Goal: Transaction & Acquisition: Purchase product/service

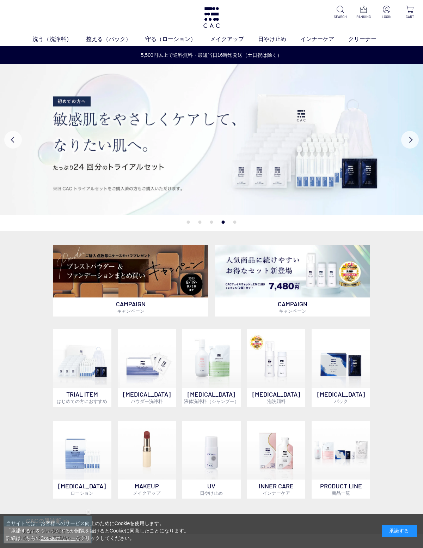
click at [319, 273] on img at bounding box center [292, 271] width 155 height 53
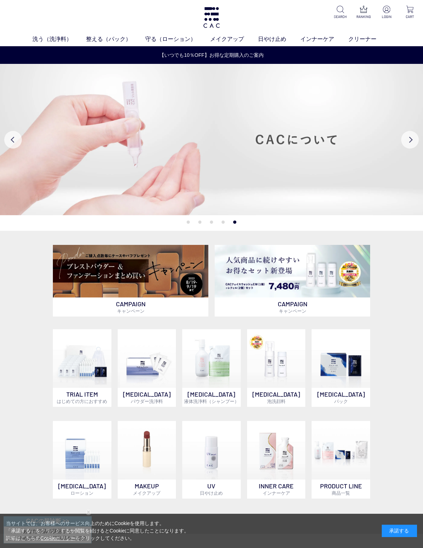
click at [385, 13] on img at bounding box center [386, 9] width 7 height 7
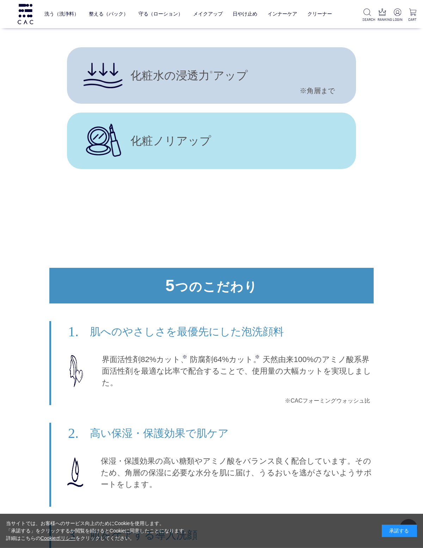
scroll to position [3591, 0]
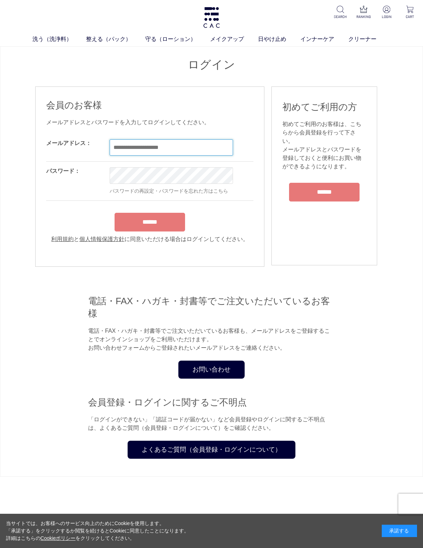
click at [188, 152] on input "email" at bounding box center [171, 147] width 123 height 16
click at [137, 147] on input "email" at bounding box center [171, 147] width 123 height 16
paste input "**********"
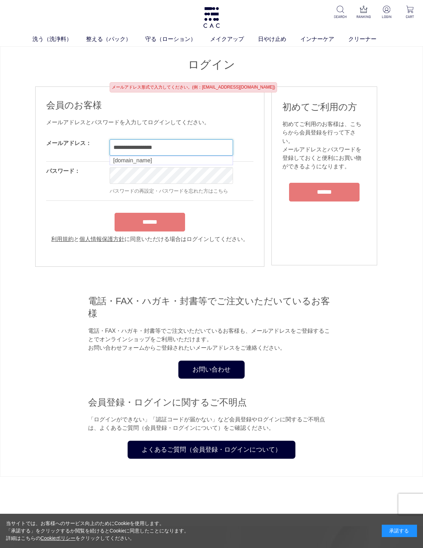
type input "**********"
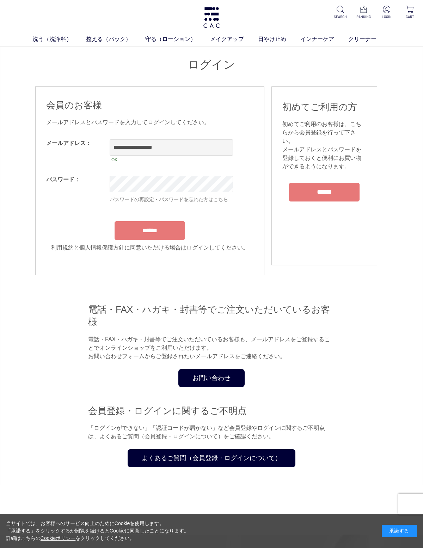
click at [164, 232] on div "******" at bounding box center [149, 229] width 207 height 22
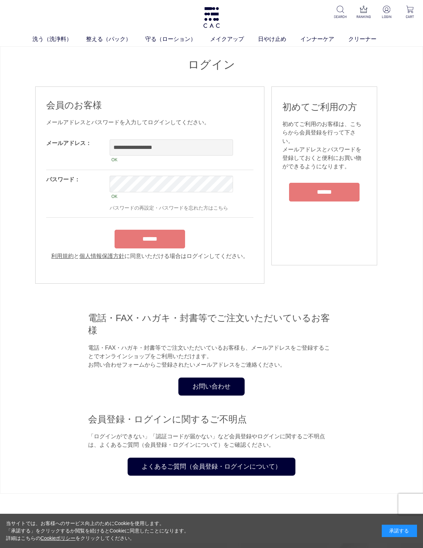
click at [167, 246] on input "******" at bounding box center [150, 239] width 71 height 19
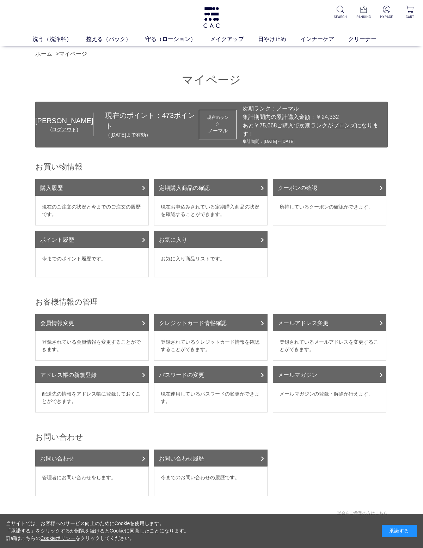
click at [350, 214] on dd "所持しているクーポンの確認ができます。" at bounding box center [330, 211] width 114 height 30
click at [371, 194] on link "クーポンの確認" at bounding box center [330, 187] width 114 height 17
click at [47, 55] on link "ホーム" at bounding box center [43, 54] width 17 height 6
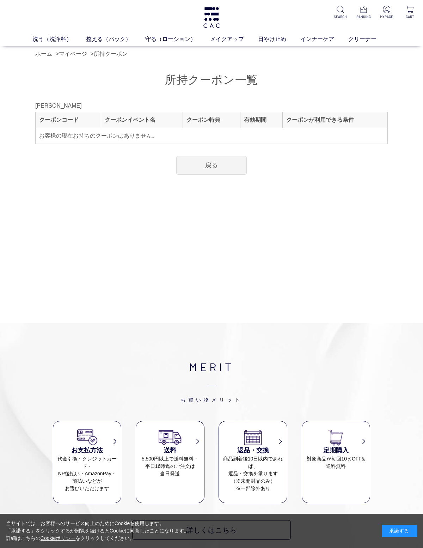
click at [213, 169] on link "戻る" at bounding box center [211, 165] width 71 height 19
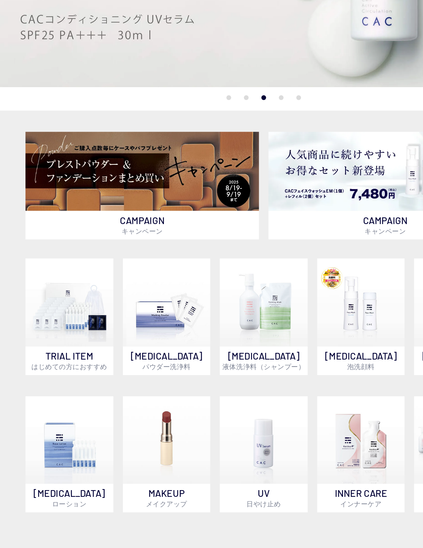
click at [117, 198] on img at bounding box center [130, 224] width 155 height 53
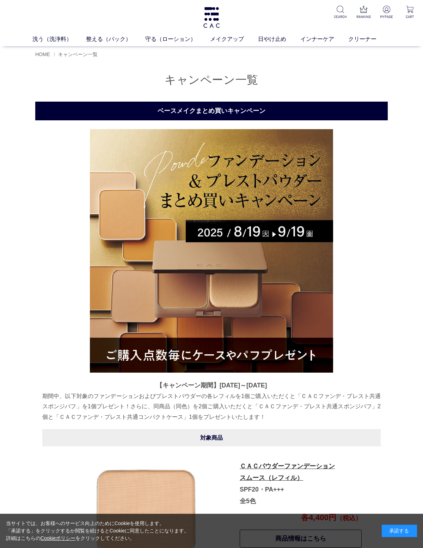
click at [47, 56] on span "HOME" at bounding box center [42, 54] width 15 height 6
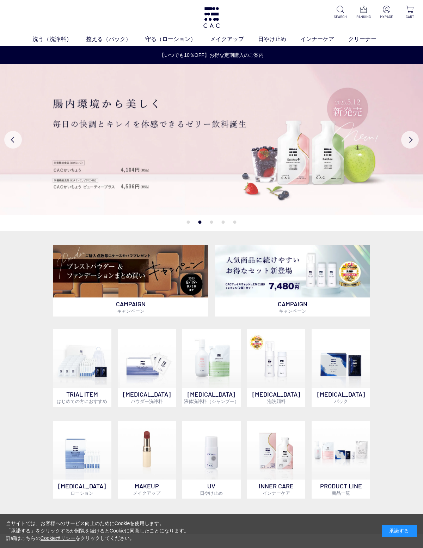
click at [415, 144] on button "Next" at bounding box center [410, 140] width 18 height 18
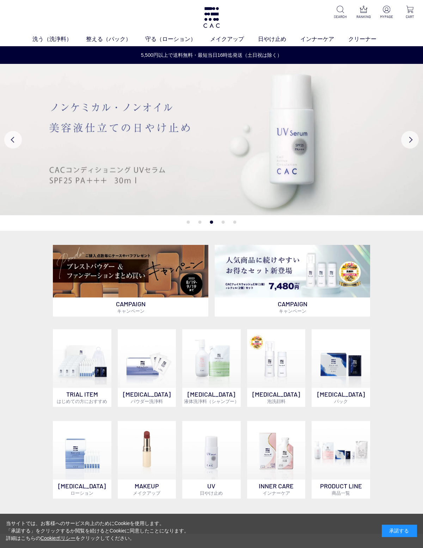
click at [401, 140] on img at bounding box center [211, 139] width 423 height 151
click at [410, 130] on img at bounding box center [211, 139] width 423 height 151
click at [403, 135] on button "Next" at bounding box center [410, 140] width 18 height 18
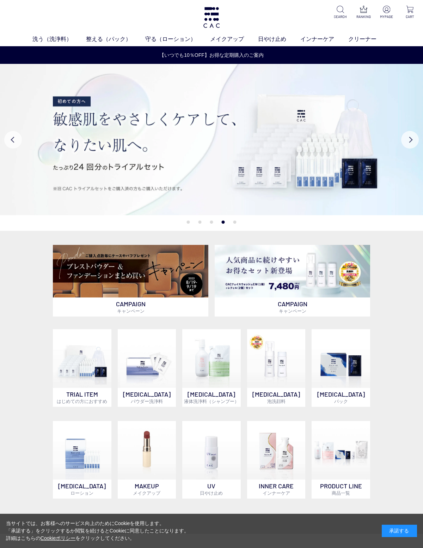
click at [405, 141] on button "Next" at bounding box center [410, 140] width 18 height 18
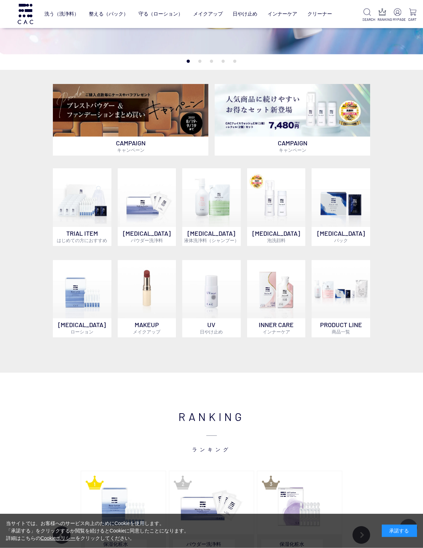
scroll to position [115, 0]
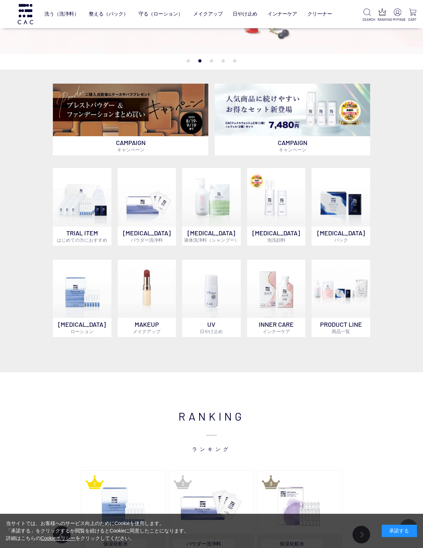
click at [168, 122] on img at bounding box center [130, 110] width 155 height 53
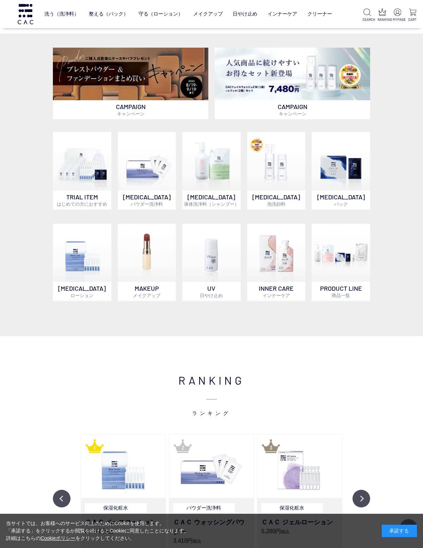
scroll to position [166, 0]
